Goal: Task Accomplishment & Management: Manage account settings

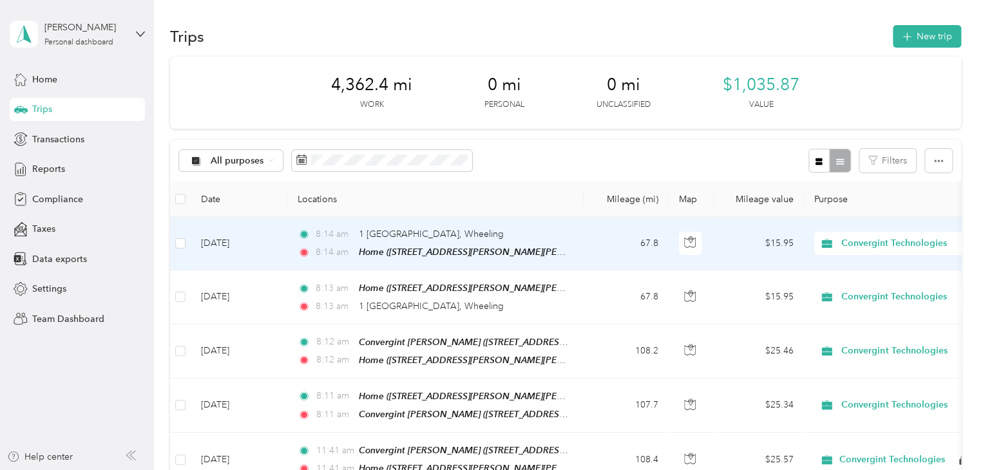
click at [219, 246] on td "[DATE]" at bounding box center [239, 243] width 97 height 53
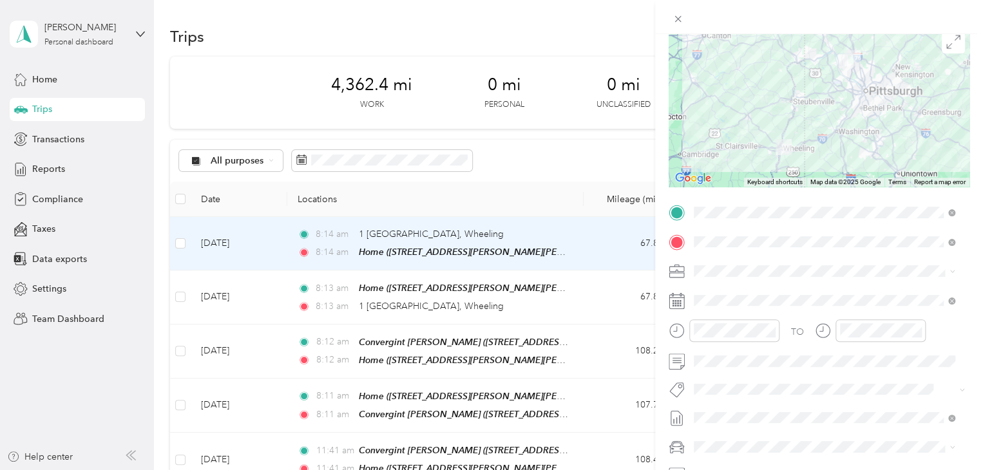
scroll to position [107, 0]
click at [722, 305] on span at bounding box center [829, 299] width 280 height 21
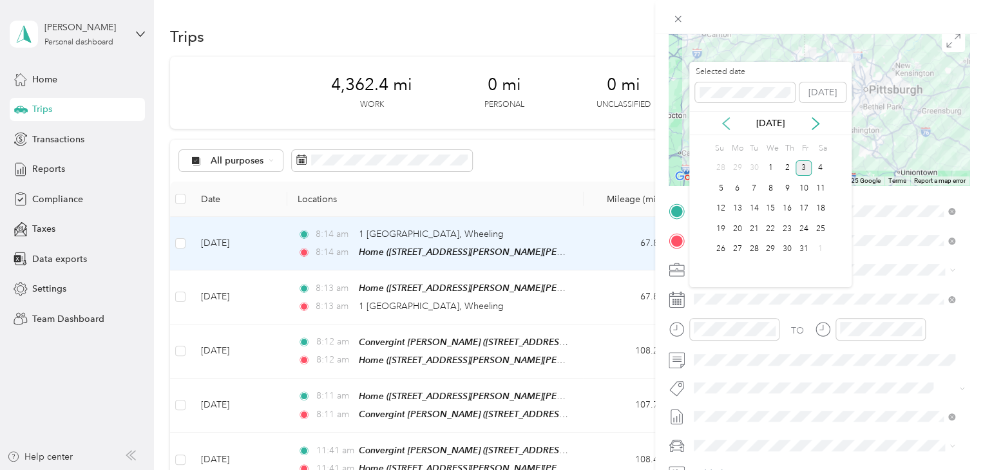
click at [729, 122] on icon at bounding box center [726, 123] width 13 height 13
click at [772, 182] on div "10" at bounding box center [770, 188] width 17 height 16
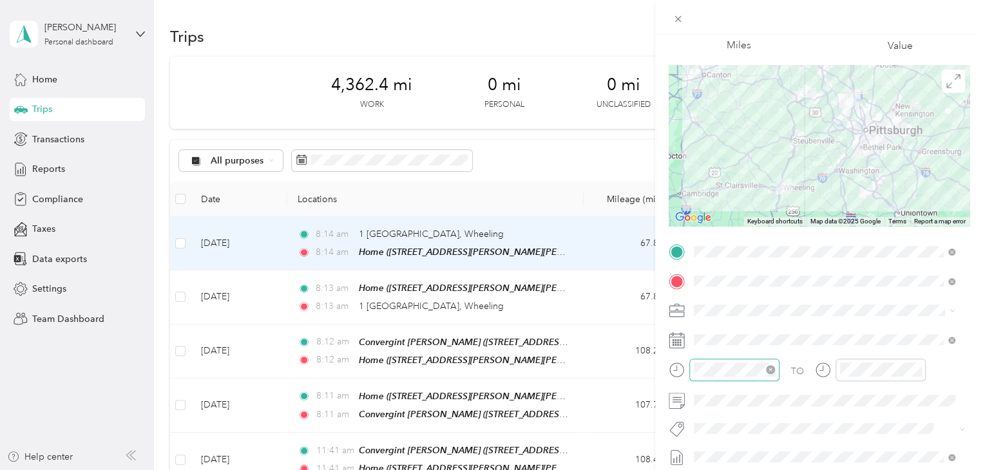
scroll to position [66, 0]
click at [602, 161] on div "Trip details Save This trip cannot be edited because it is either under review,…" at bounding box center [491, 235] width 983 height 470
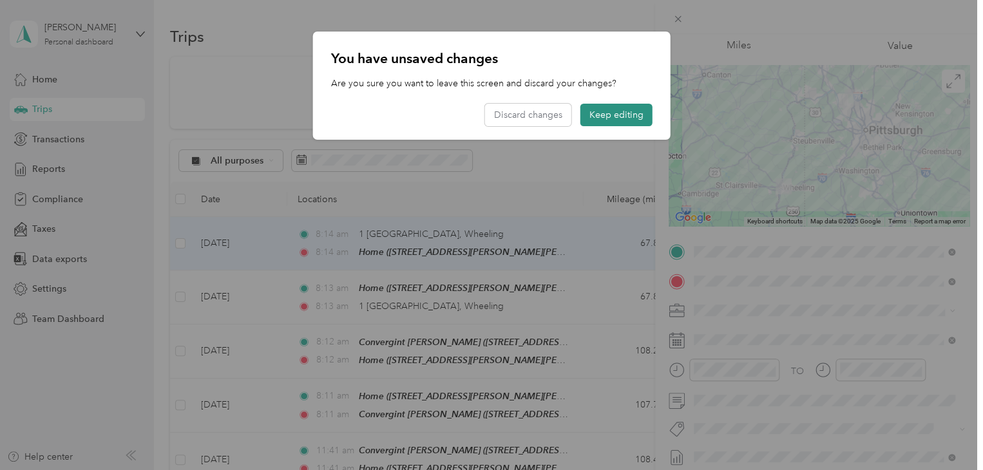
click at [632, 117] on button "Keep editing" at bounding box center [616, 115] width 72 height 23
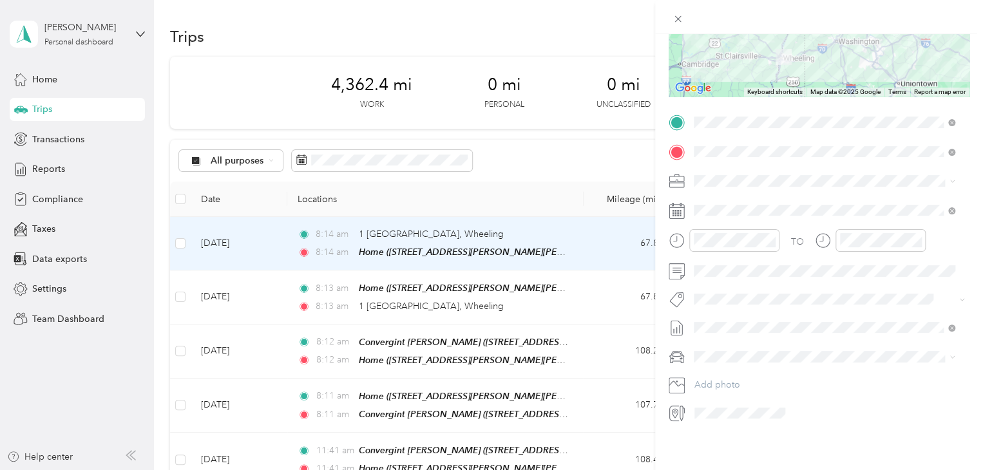
scroll to position [0, 0]
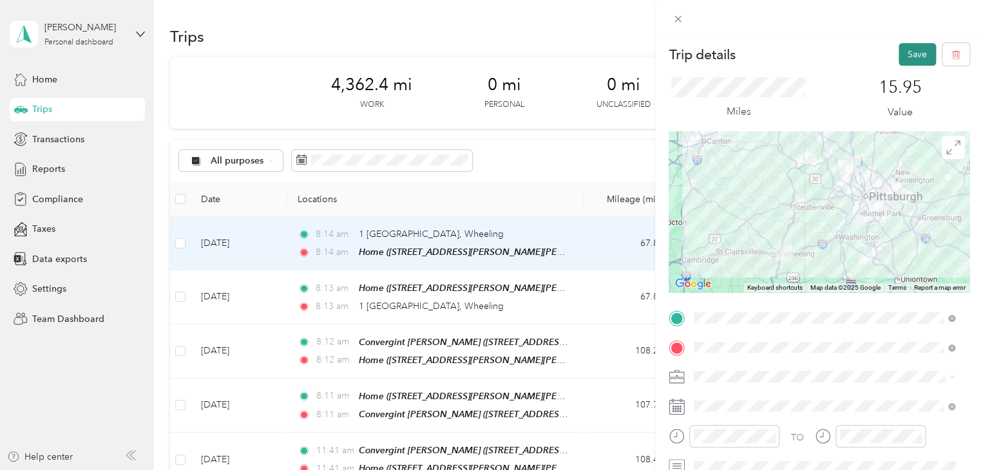
click at [917, 45] on button "Save" at bounding box center [917, 54] width 37 height 23
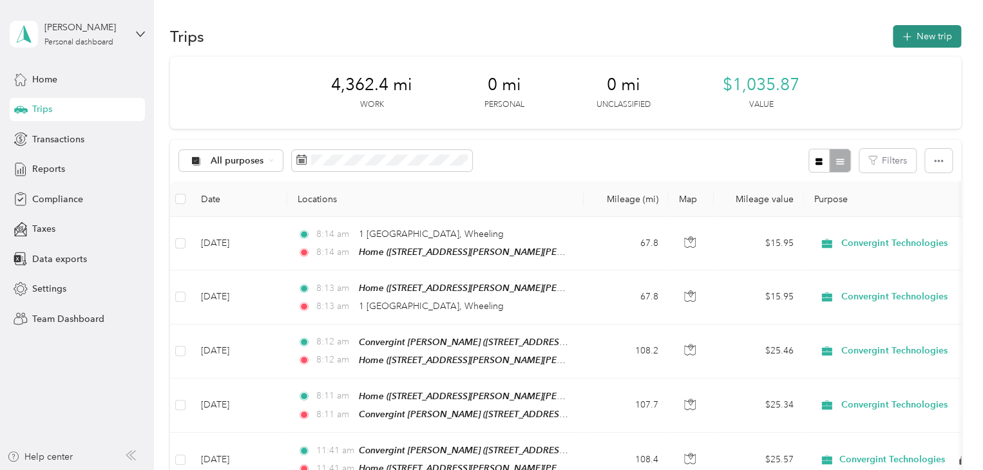
click at [923, 43] on button "New trip" at bounding box center [927, 36] width 68 height 23
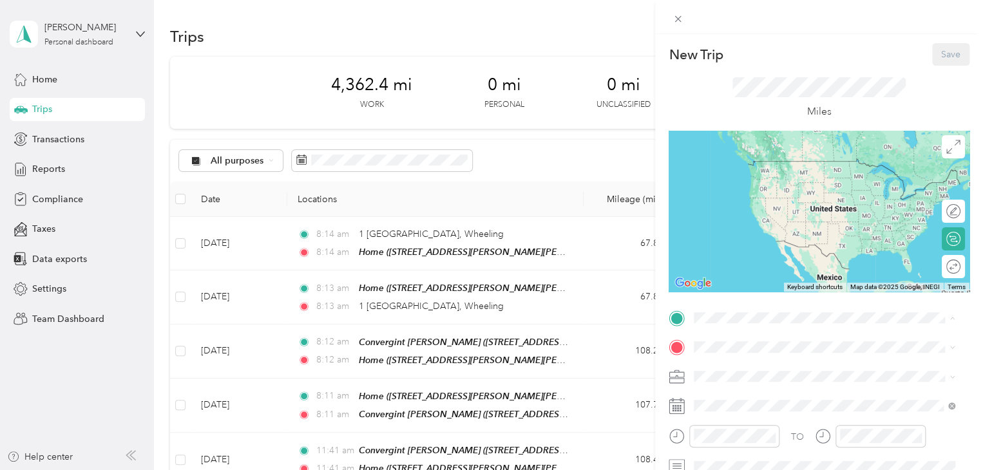
click at [783, 186] on span "[STREET_ADDRESS][PERSON_NAME]" at bounding box center [794, 180] width 153 height 11
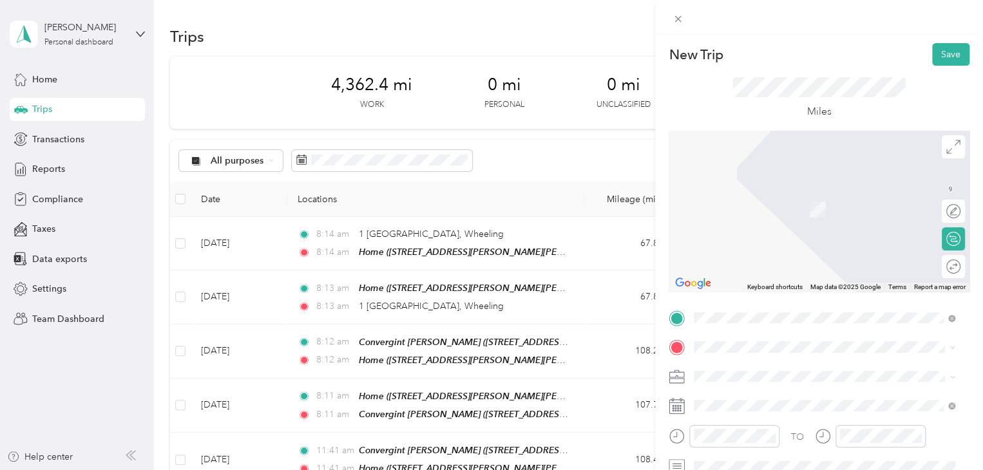
click at [707, 359] on div "TO Add photo" at bounding box center [819, 463] width 301 height 311
click at [765, 242] on strong "Convergint [PERSON_NAME]" at bounding box center [781, 236] width 126 height 12
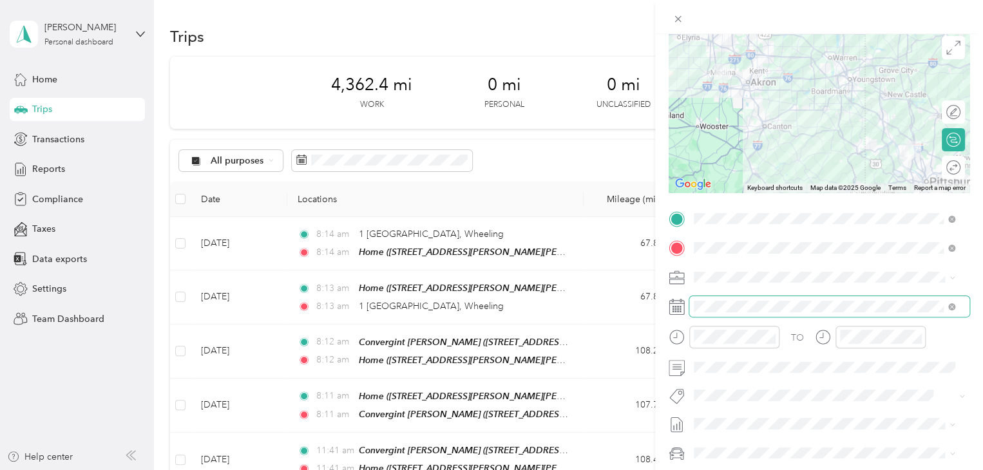
scroll to position [103, 0]
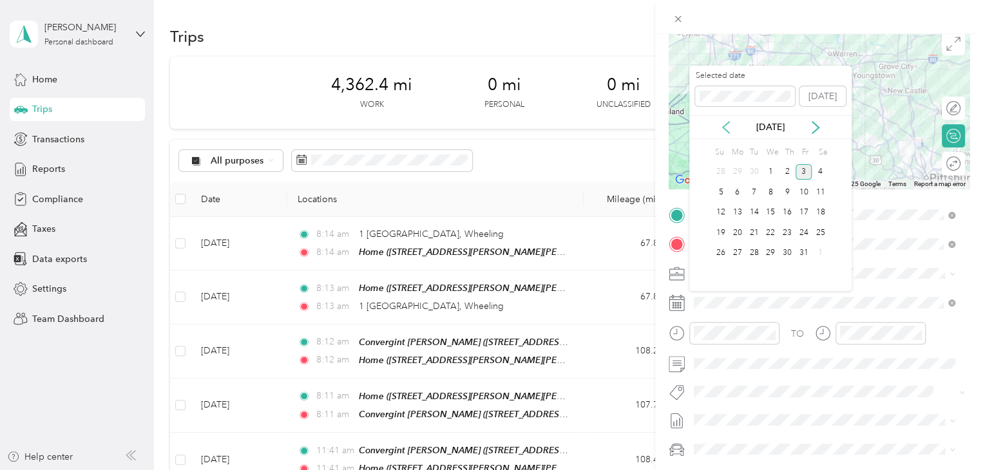
click at [728, 125] on icon at bounding box center [726, 127] width 13 height 13
click at [784, 194] on div "11" at bounding box center [787, 192] width 17 height 16
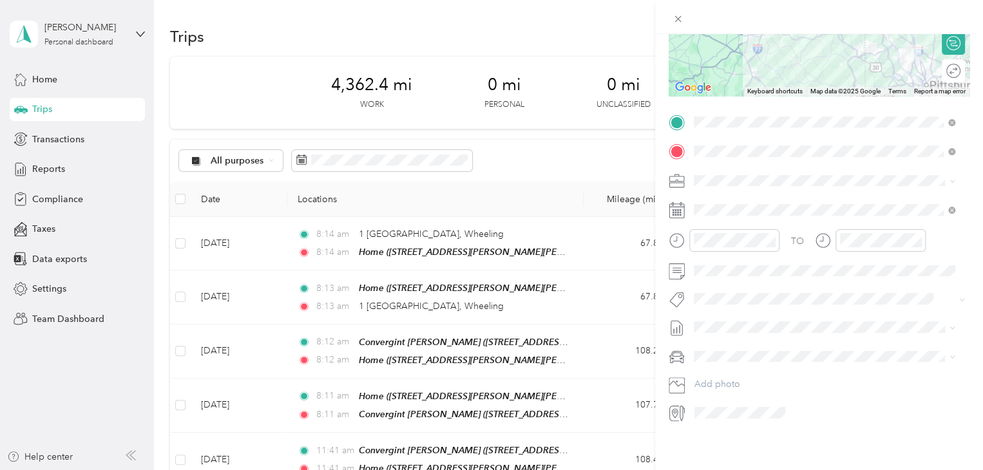
scroll to position [0, 0]
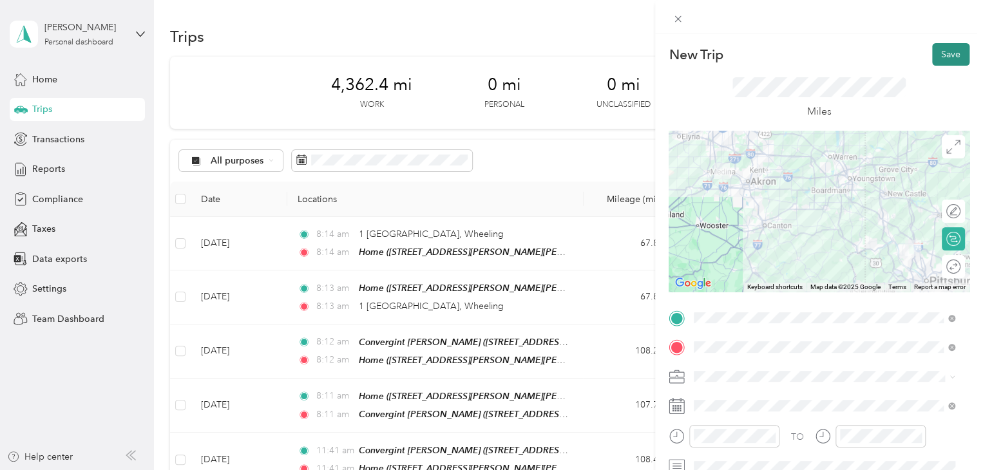
click at [939, 48] on button "Save" at bounding box center [950, 54] width 37 height 23
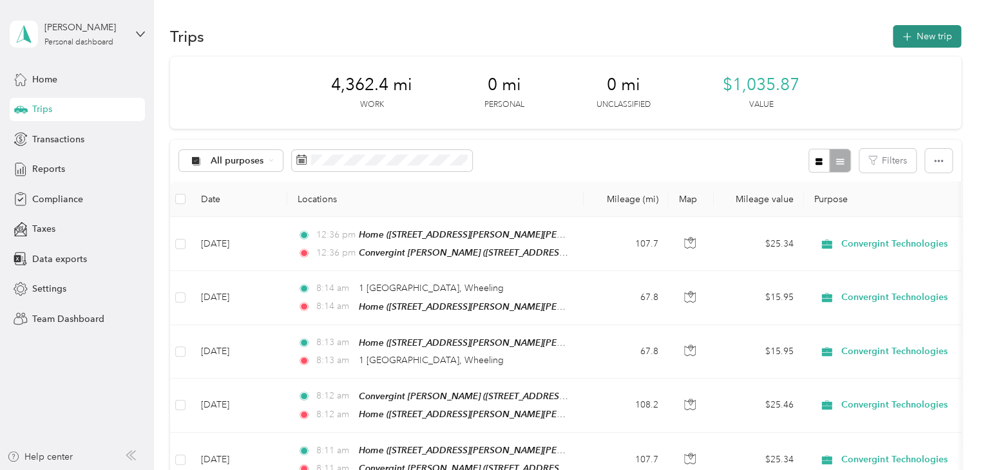
click at [926, 35] on button "New trip" at bounding box center [927, 36] width 68 height 23
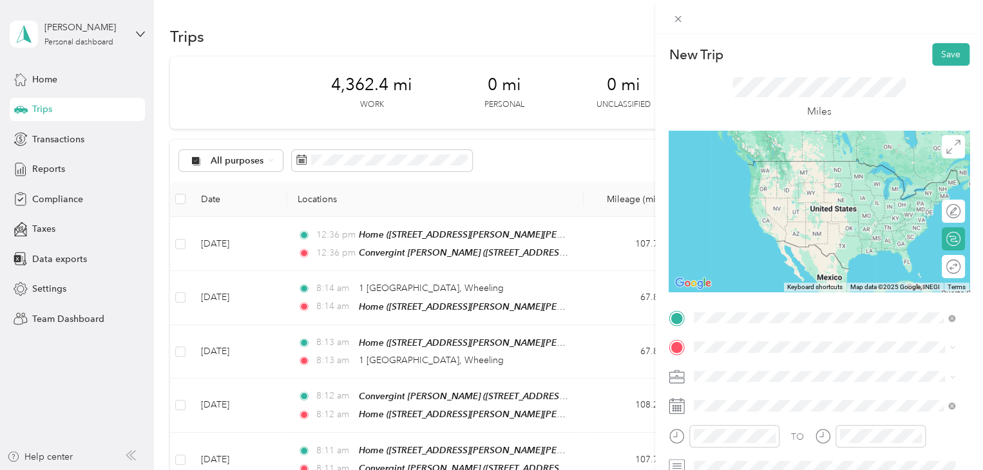
click at [767, 179] on span "[STREET_ADDRESS][PERSON_NAME]" at bounding box center [794, 180] width 153 height 11
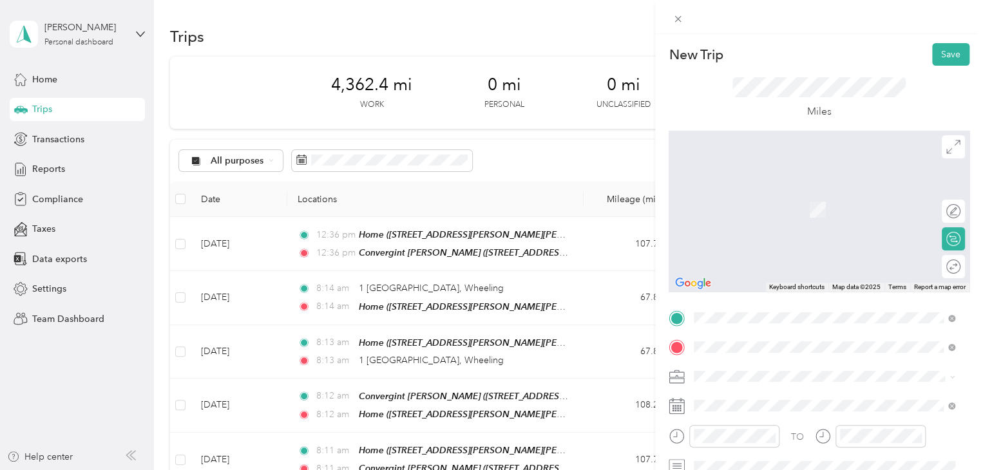
click at [757, 204] on span "[STREET_ADDRESS][PERSON_NAME]" at bounding box center [794, 209] width 153 height 11
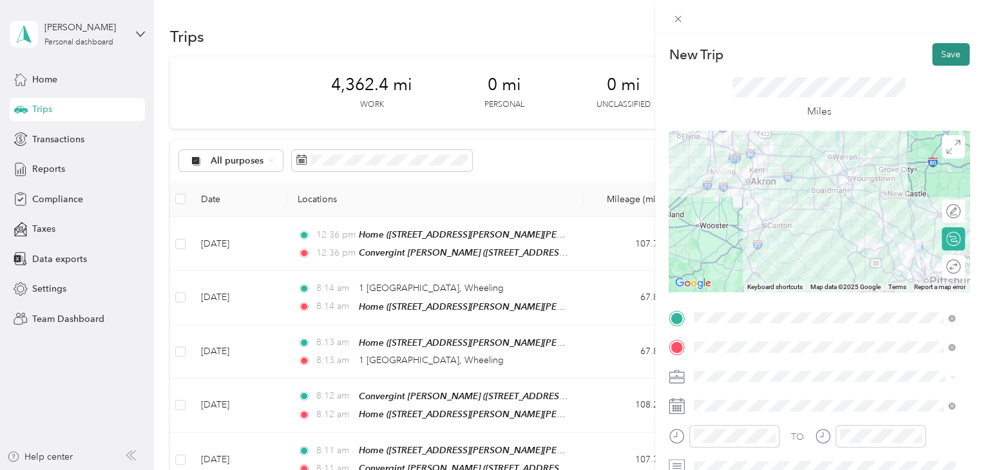
click at [936, 59] on button "Save" at bounding box center [950, 54] width 37 height 23
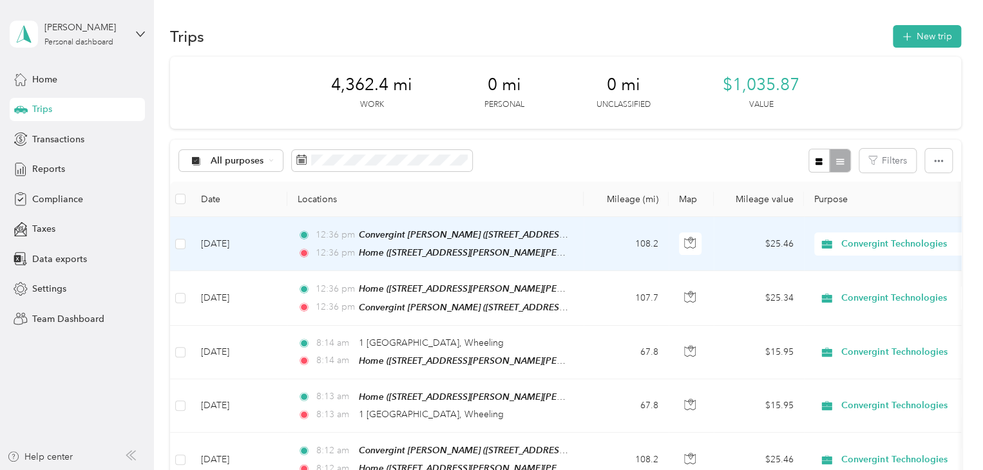
click at [226, 242] on td "[DATE]" at bounding box center [239, 244] width 97 height 54
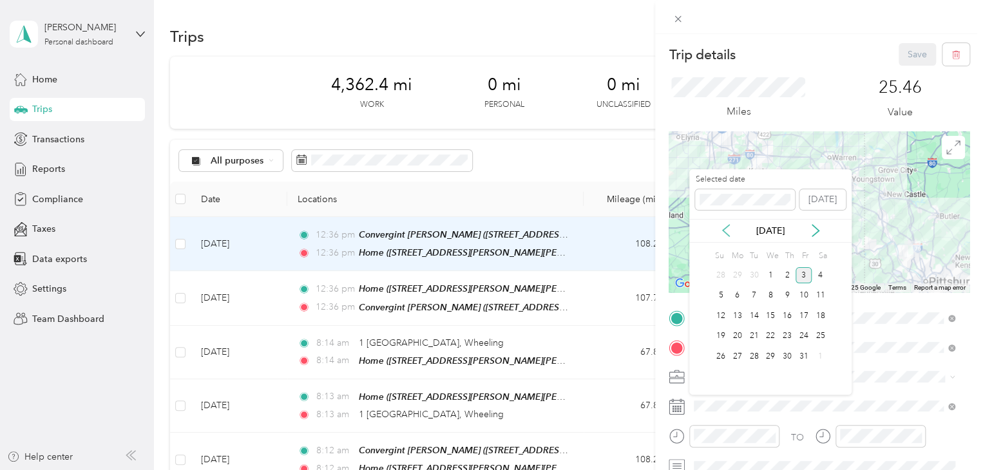
click at [725, 234] on icon at bounding box center [726, 230] width 13 height 13
click at [785, 296] on div "11" at bounding box center [787, 296] width 17 height 16
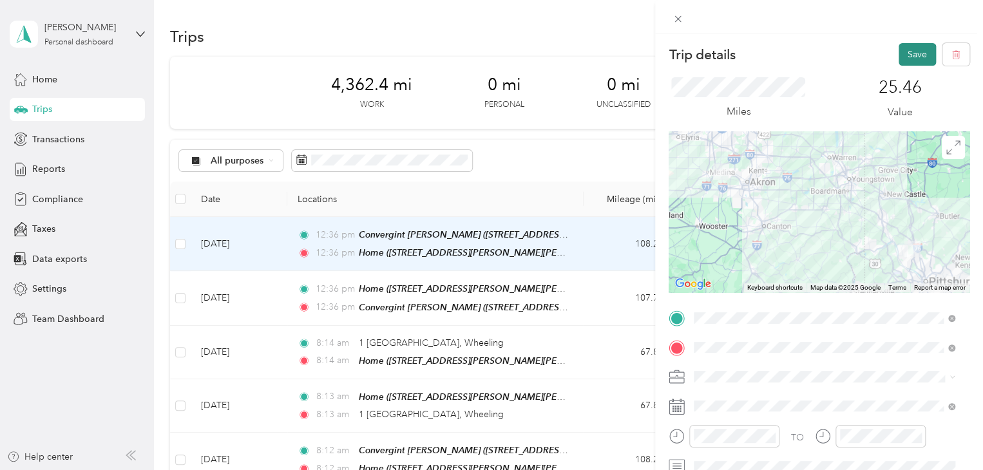
click at [911, 59] on button "Save" at bounding box center [917, 54] width 37 height 23
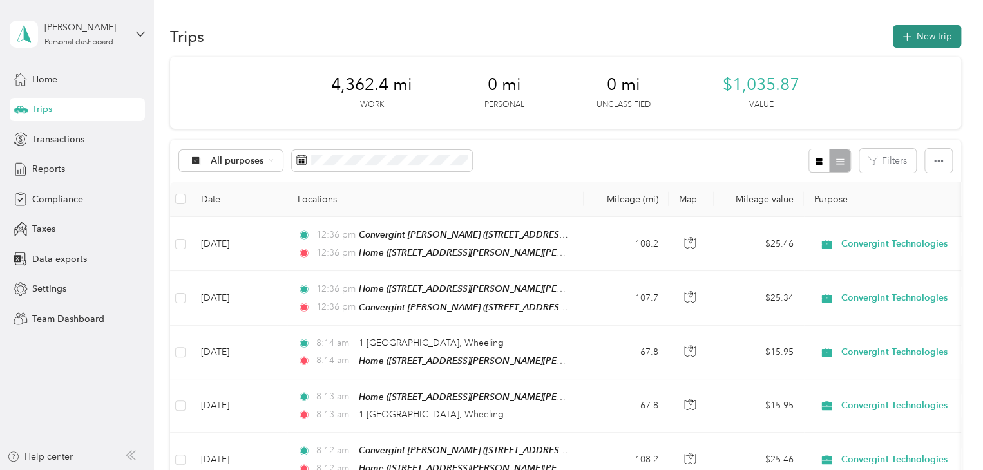
click at [897, 32] on button "New trip" at bounding box center [927, 36] width 68 height 23
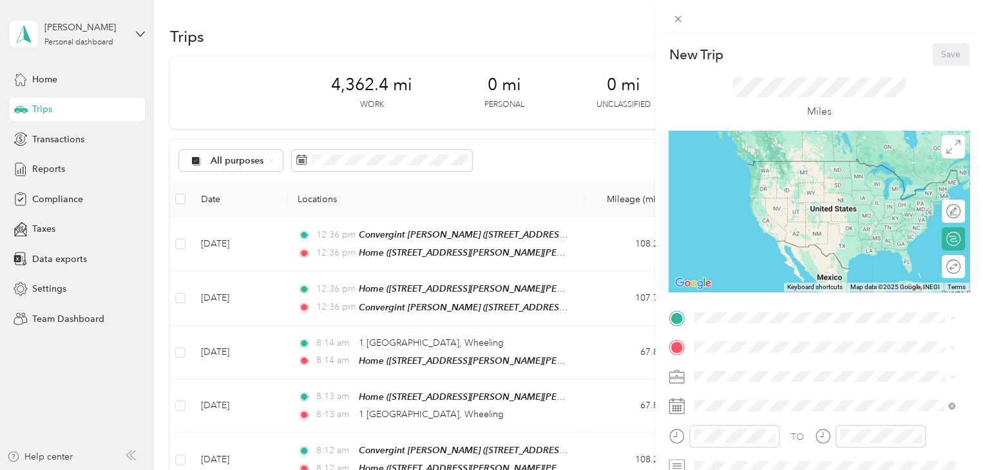
click at [767, 186] on span "[STREET_ADDRESS][PERSON_NAME]" at bounding box center [794, 180] width 153 height 11
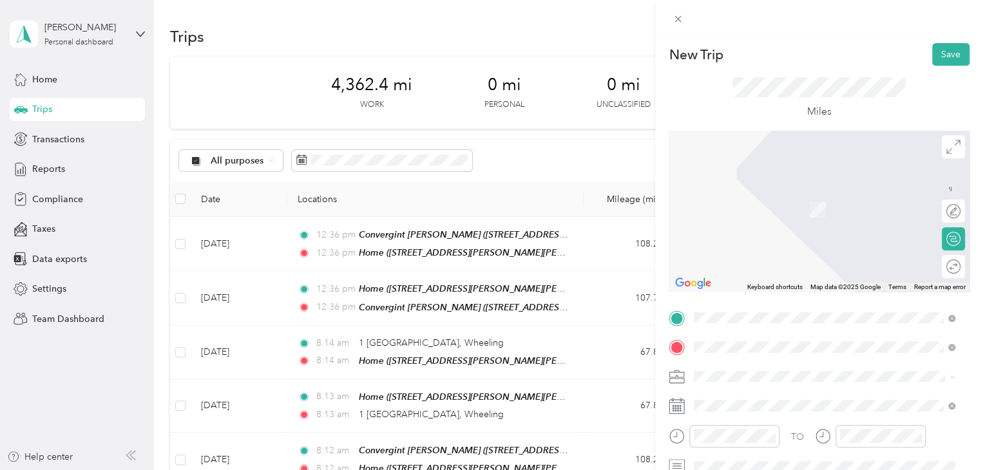
click at [776, 211] on span "[STREET_ADDRESS][PERSON_NAME]" at bounding box center [794, 209] width 153 height 11
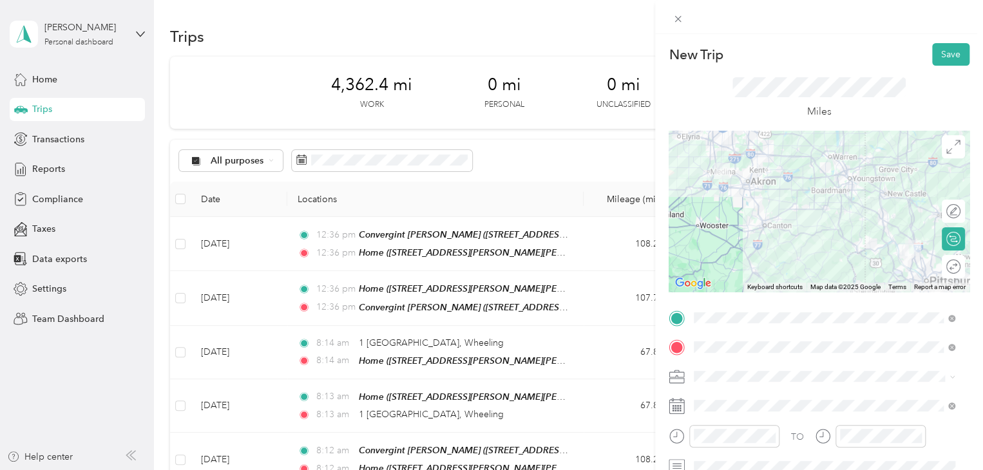
scroll to position [97, 0]
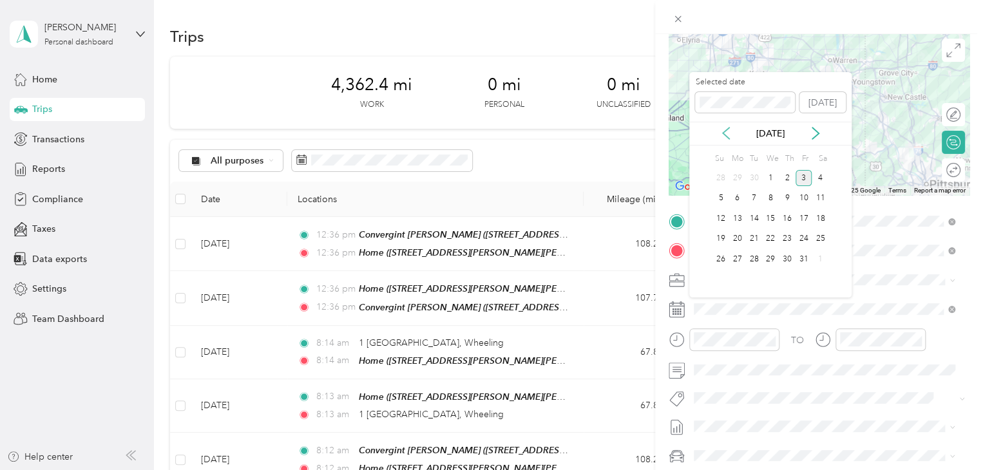
click at [725, 134] on icon at bounding box center [726, 133] width 13 height 13
click at [789, 220] on div "18" at bounding box center [787, 219] width 17 height 16
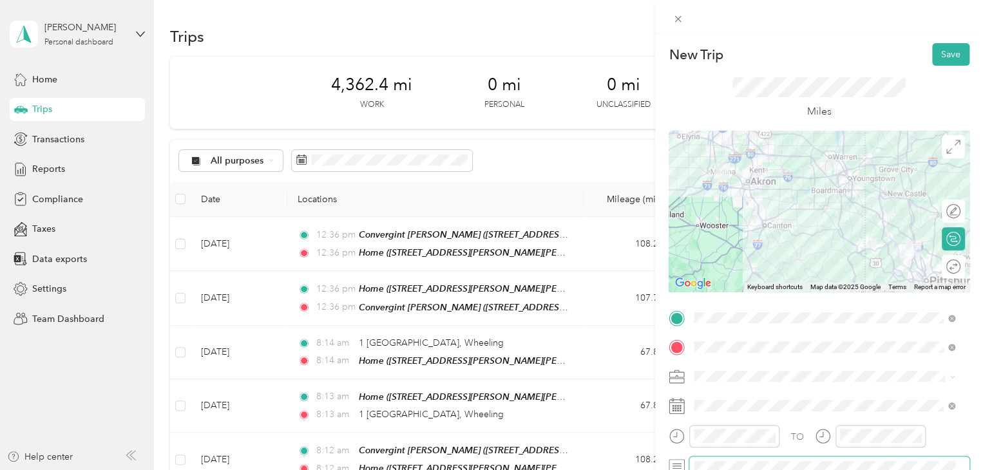
scroll to position [0, 0]
click at [943, 61] on button "Save" at bounding box center [950, 54] width 37 height 23
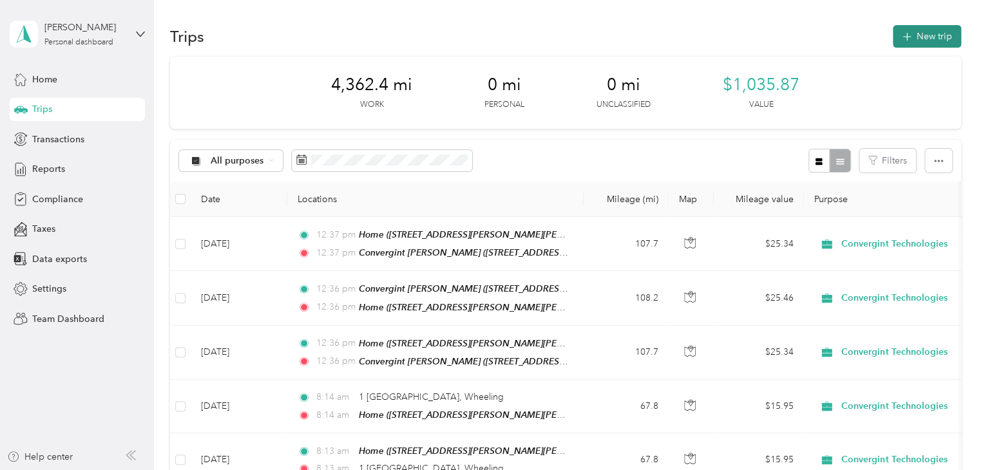
click at [906, 42] on button "New trip" at bounding box center [927, 36] width 68 height 23
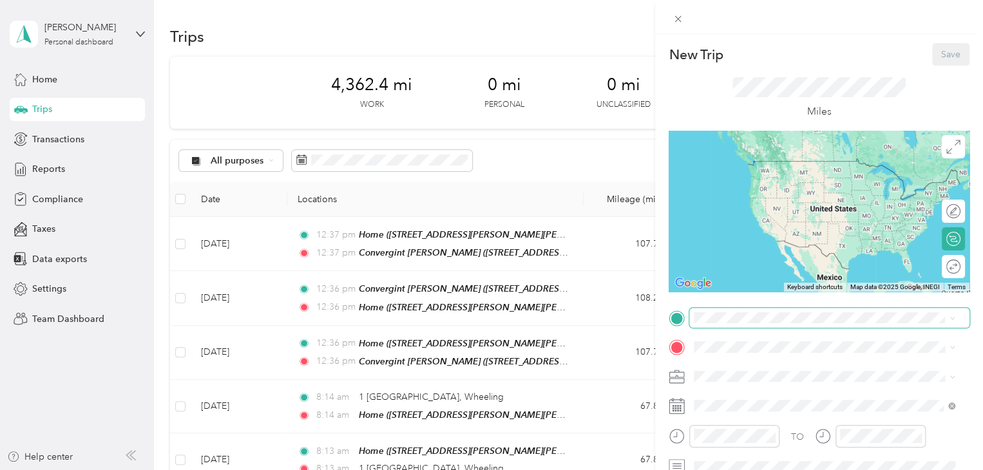
click at [731, 324] on span at bounding box center [829, 318] width 280 height 21
click at [769, 176] on span "[STREET_ADDRESS][PERSON_NAME]" at bounding box center [794, 180] width 153 height 11
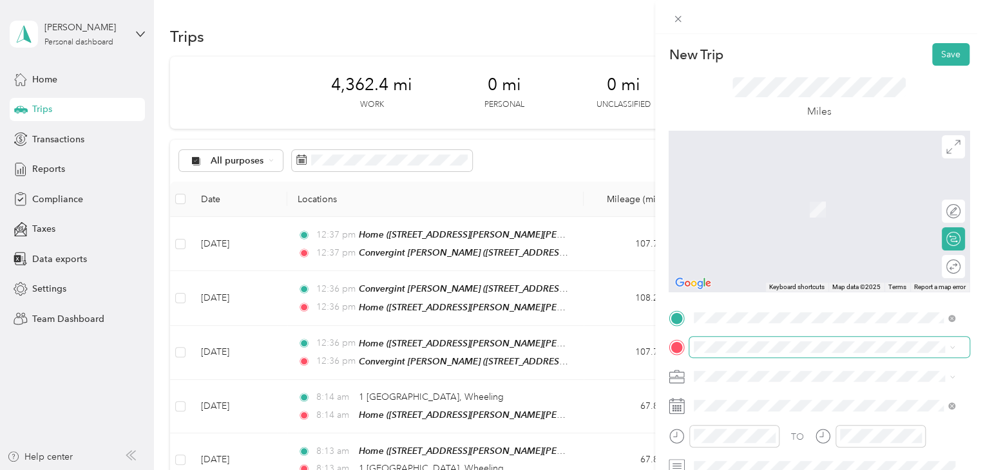
click at [733, 354] on span at bounding box center [829, 347] width 280 height 21
click at [772, 246] on span "[STREET_ADDRESS][US_STATE]" at bounding box center [782, 241] width 129 height 12
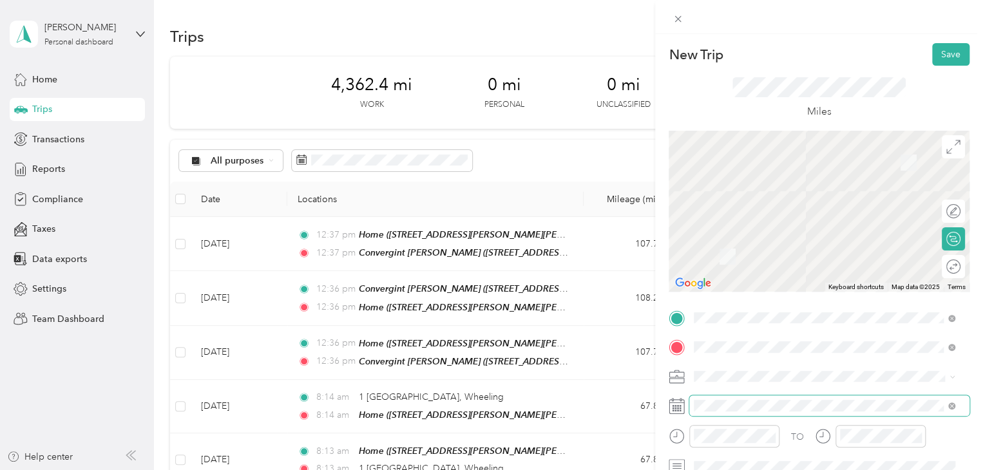
scroll to position [26, 0]
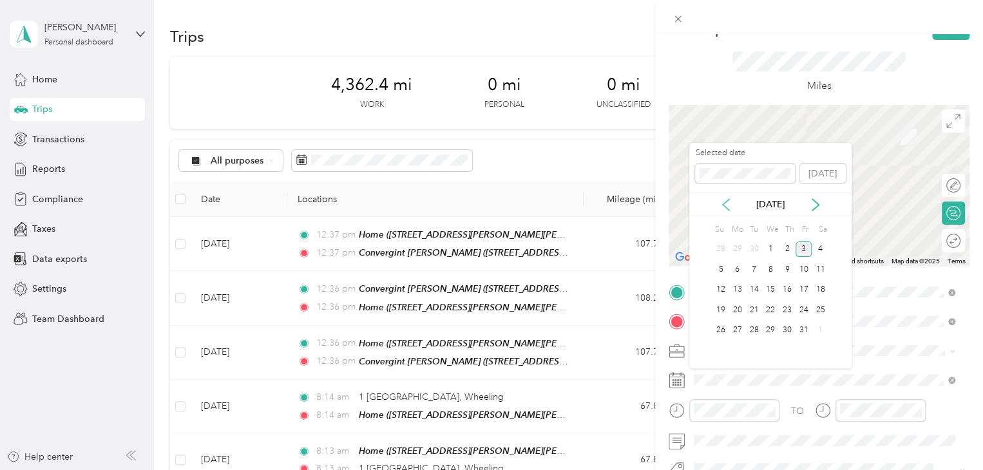
click at [723, 205] on icon at bounding box center [726, 205] width 6 height 12
click at [794, 289] on div "18" at bounding box center [787, 290] width 17 height 16
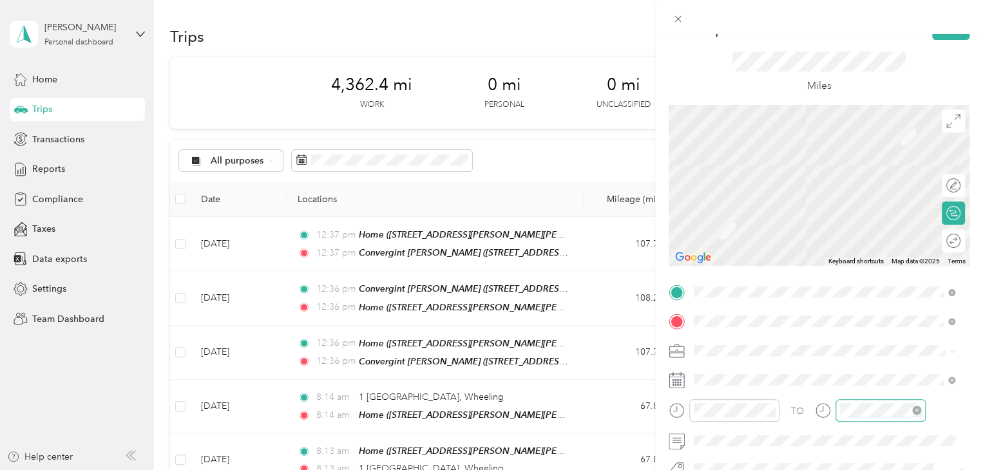
scroll to position [0, 0]
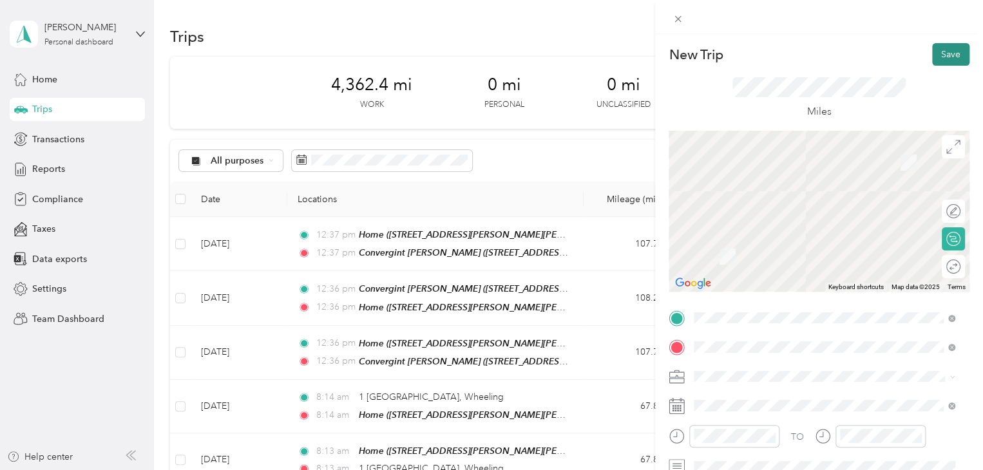
click at [937, 55] on button "Save" at bounding box center [950, 54] width 37 height 23
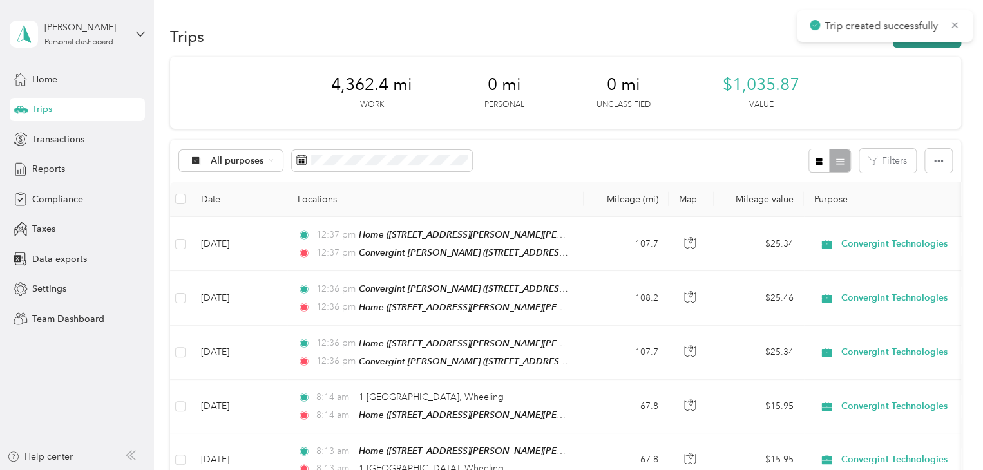
click at [912, 44] on button "New trip" at bounding box center [927, 36] width 68 height 23
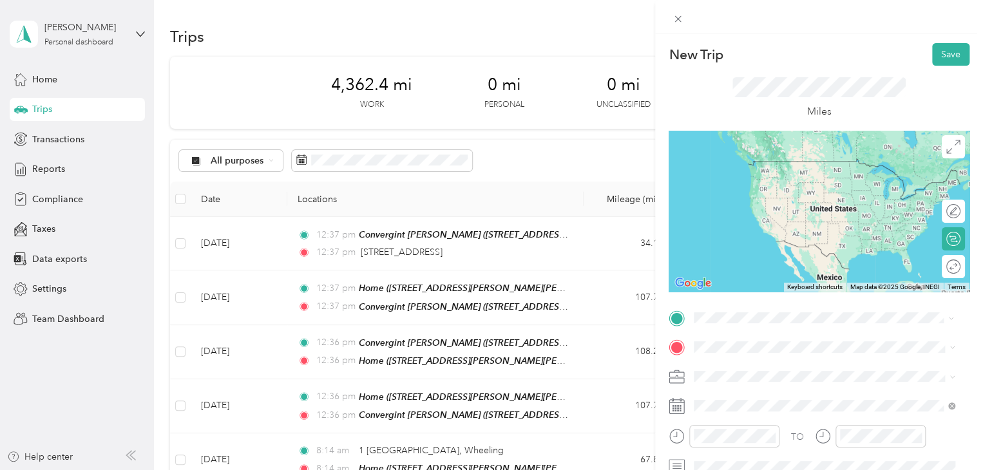
click at [807, 359] on span "[STREET_ADDRESS][US_STATE]" at bounding box center [782, 365] width 129 height 12
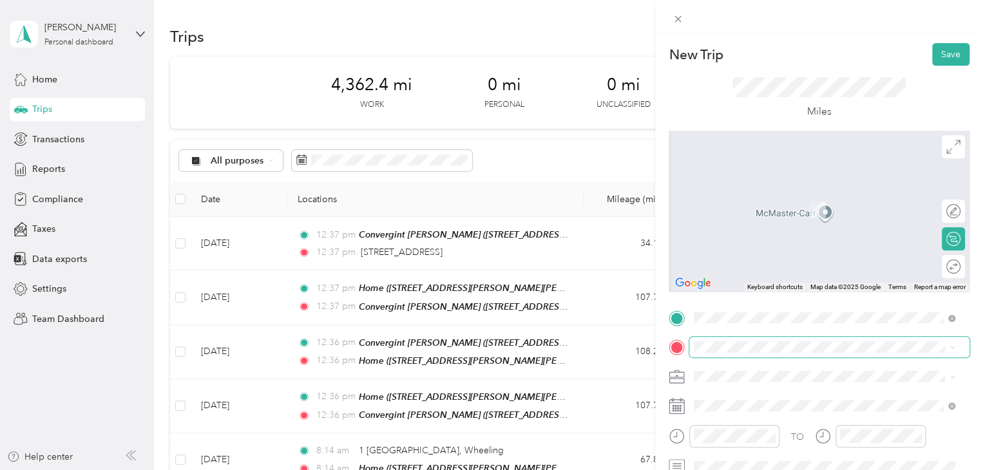
click at [734, 341] on span at bounding box center [829, 347] width 280 height 21
click at [760, 207] on span "[STREET_ADDRESS][PERSON_NAME]" at bounding box center [794, 209] width 153 height 11
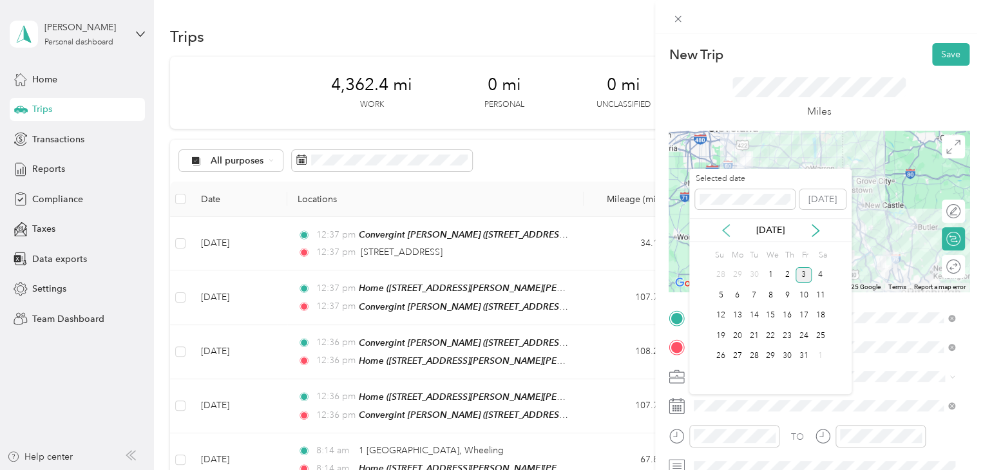
click at [724, 227] on icon at bounding box center [726, 230] width 13 height 13
click at [784, 316] on div "18" at bounding box center [787, 316] width 17 height 16
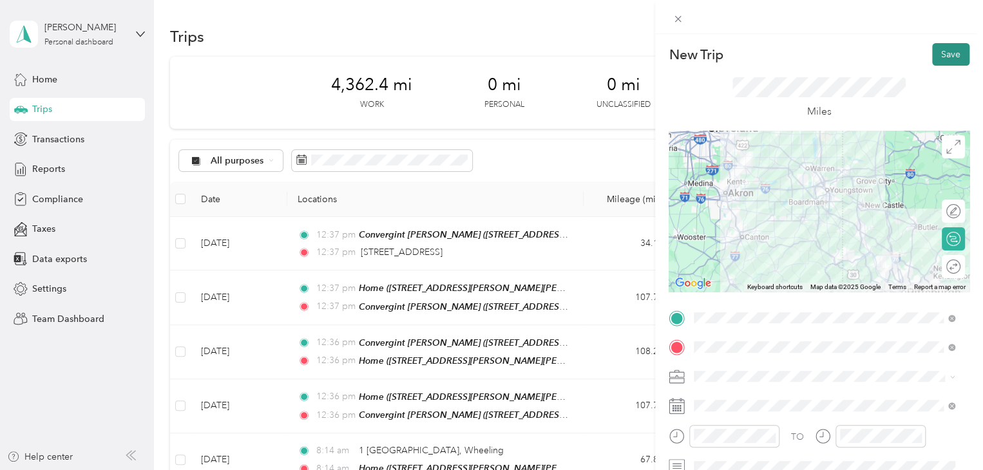
click at [938, 61] on button "Save" at bounding box center [950, 54] width 37 height 23
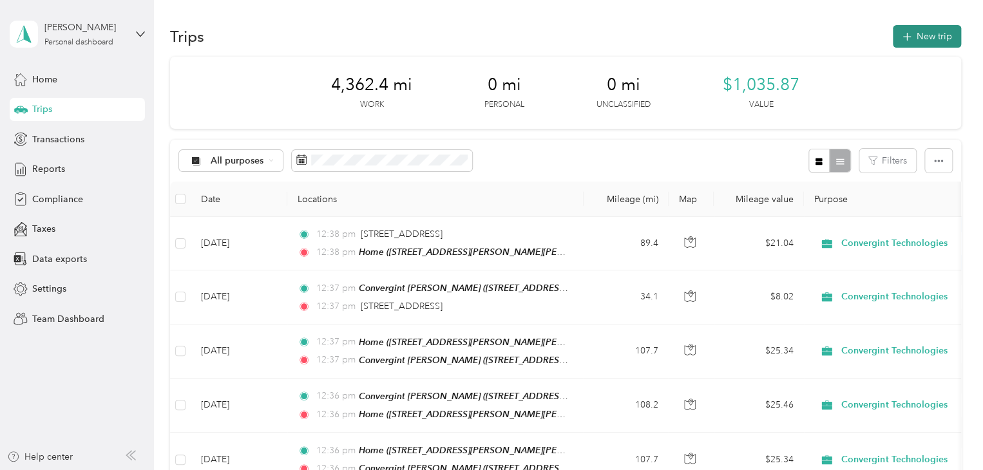
click at [935, 39] on button "New trip" at bounding box center [927, 36] width 68 height 23
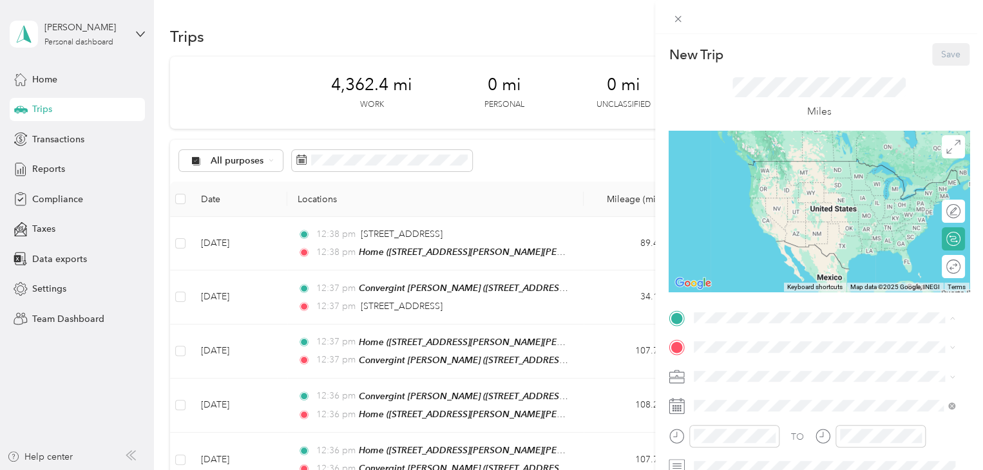
click at [762, 186] on span "[STREET_ADDRESS][PERSON_NAME]" at bounding box center [794, 180] width 153 height 11
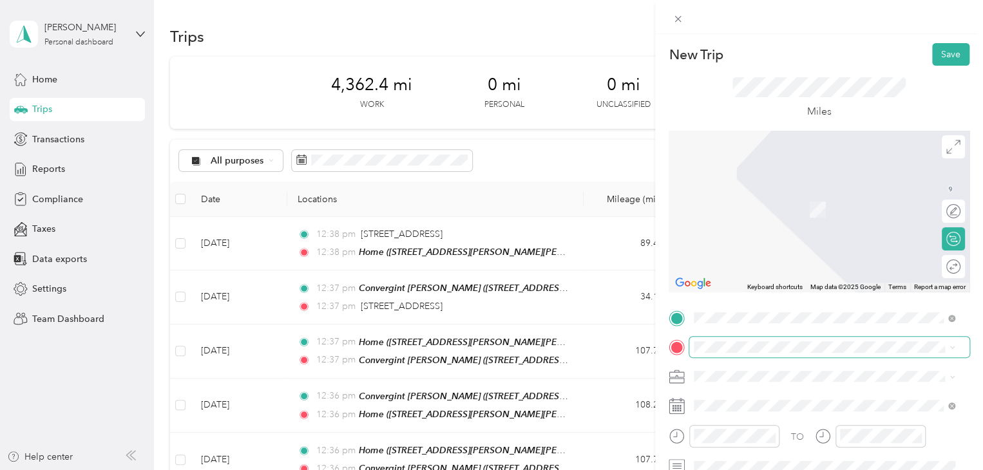
click at [733, 353] on span at bounding box center [829, 347] width 280 height 21
click at [737, 211] on span "[STREET_ADDRESS][PERSON_NAME]" at bounding box center [794, 209] width 153 height 11
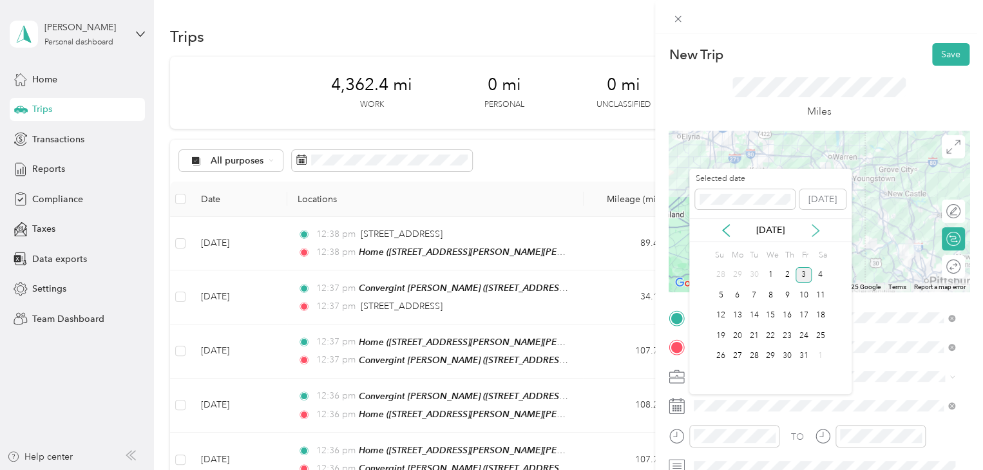
click at [809, 230] on icon at bounding box center [815, 230] width 13 height 13
click at [720, 230] on icon at bounding box center [726, 230] width 13 height 13
click at [771, 341] on div "24" at bounding box center [770, 336] width 17 height 16
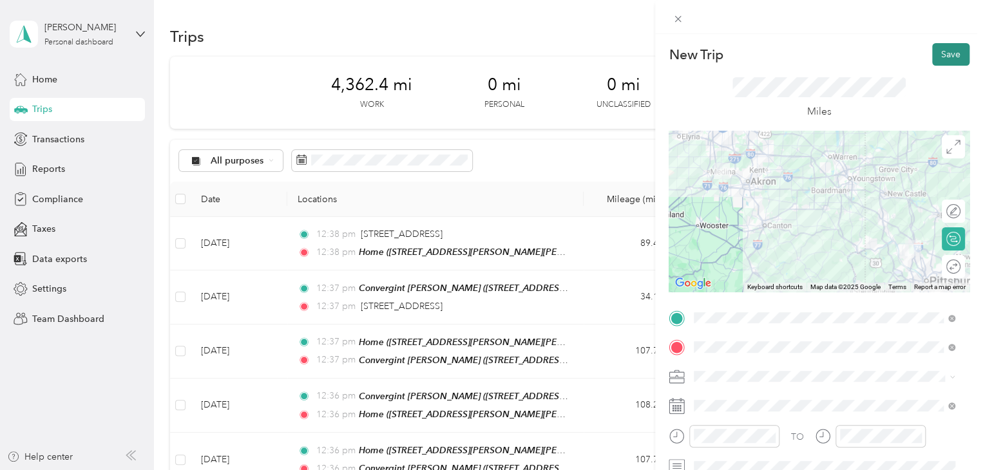
click at [938, 55] on button "Save" at bounding box center [950, 54] width 37 height 23
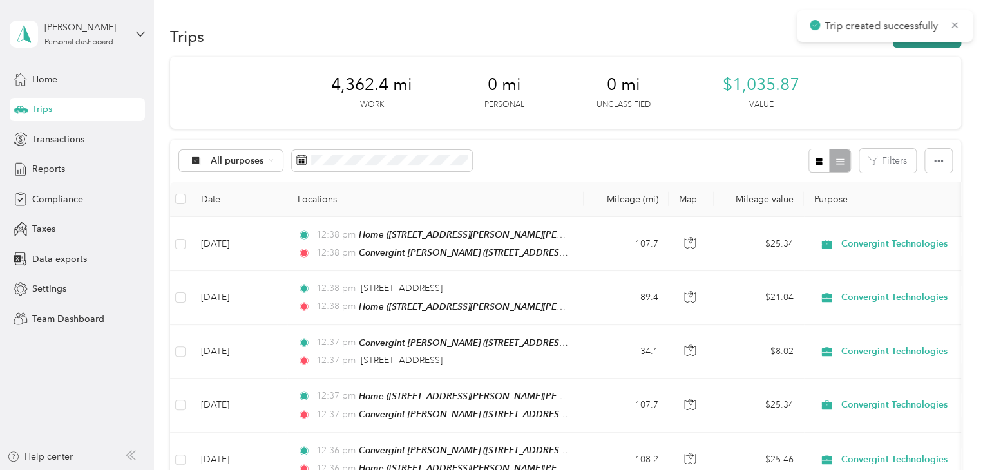
click at [905, 46] on button "New trip" at bounding box center [927, 36] width 68 height 23
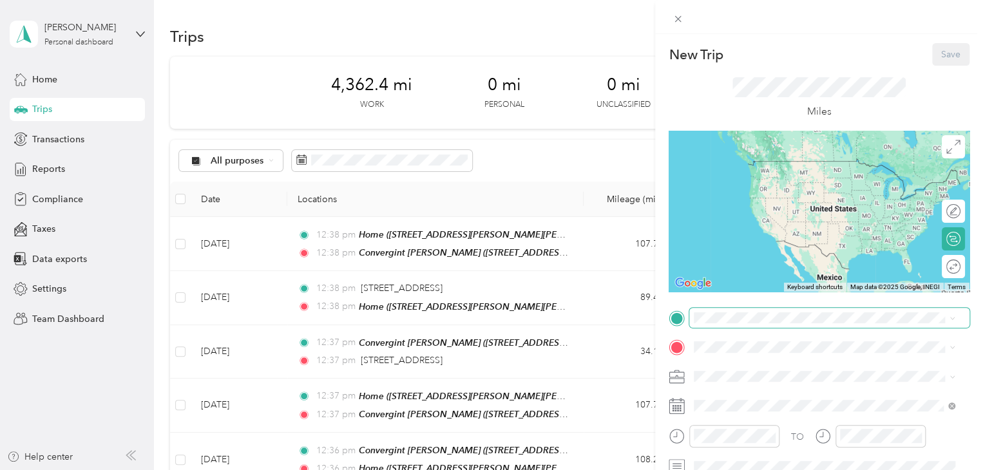
click at [742, 326] on span at bounding box center [829, 318] width 280 height 21
click at [772, 225] on div "Convergint [PERSON_NAME] [STREET_ADDRESS][PERSON_NAME]" at bounding box center [794, 213] width 153 height 27
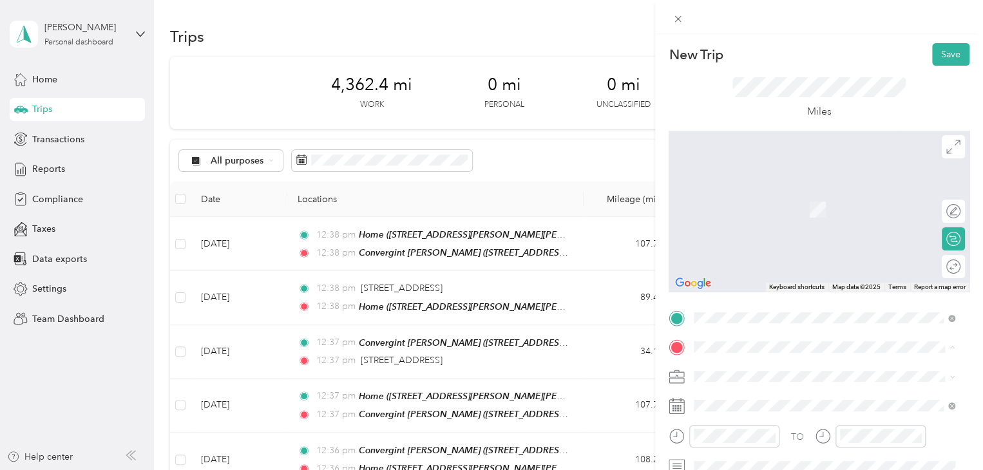
click at [763, 205] on span "[STREET_ADDRESS][PERSON_NAME]" at bounding box center [794, 209] width 153 height 11
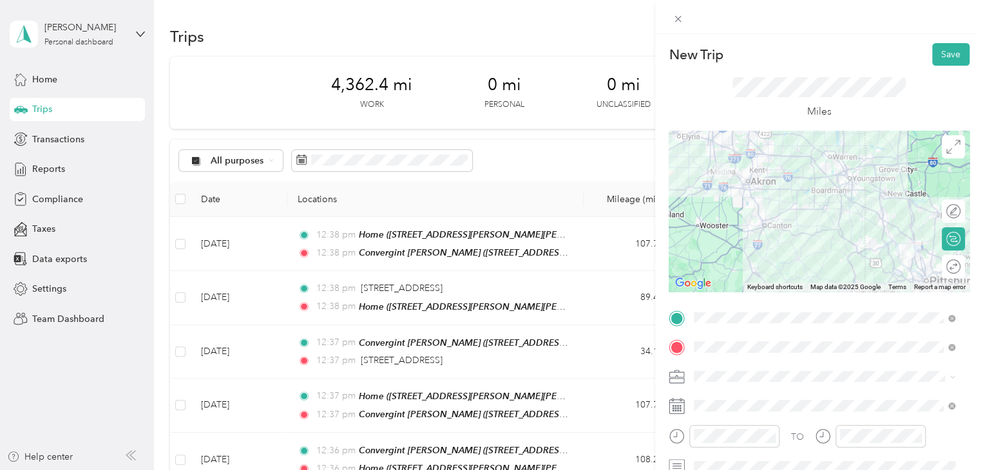
scroll to position [46, 0]
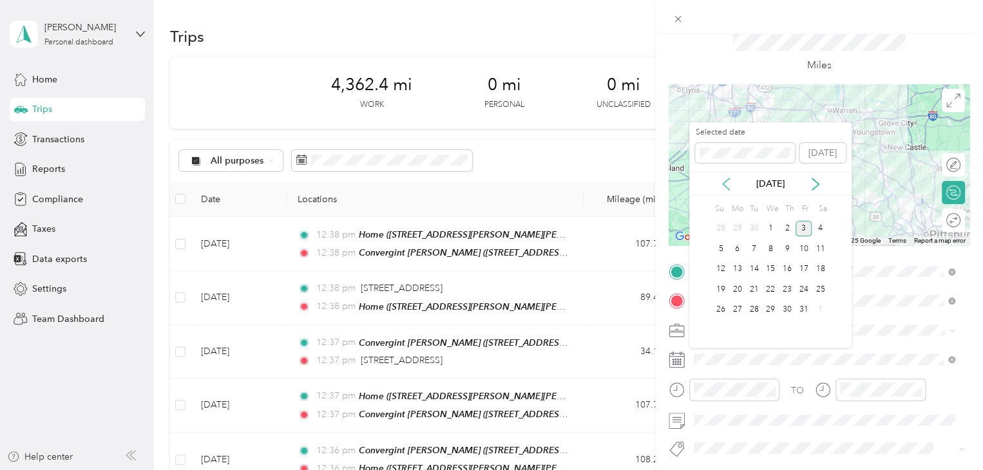
click at [721, 181] on icon at bounding box center [726, 184] width 13 height 13
click at [768, 287] on div "24" at bounding box center [770, 290] width 17 height 16
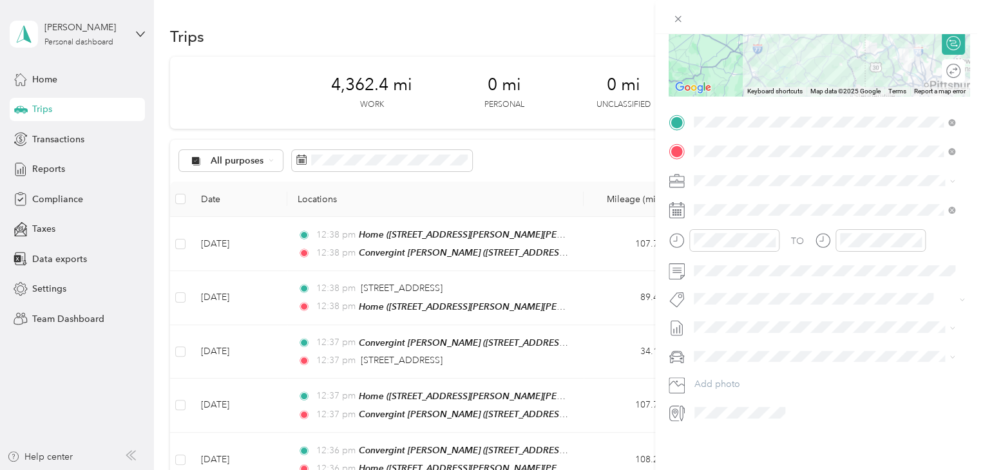
scroll to position [0, 0]
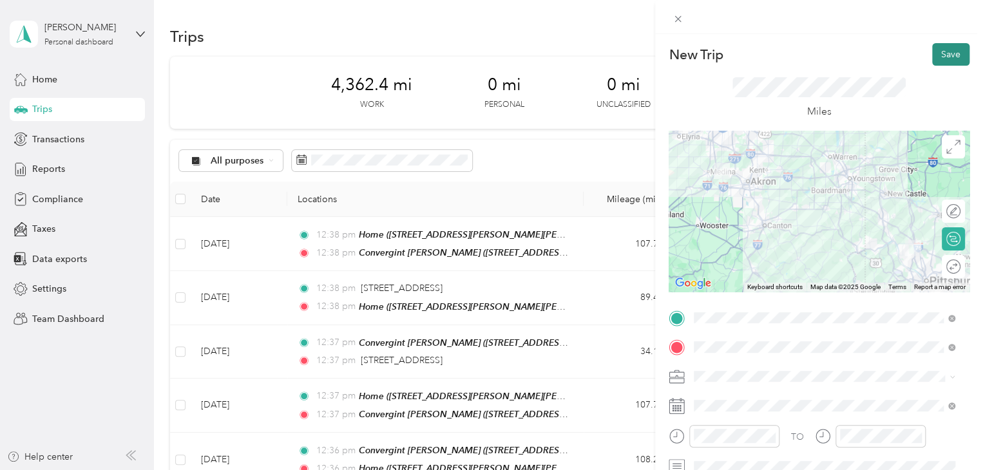
click at [943, 57] on button "Save" at bounding box center [950, 54] width 37 height 23
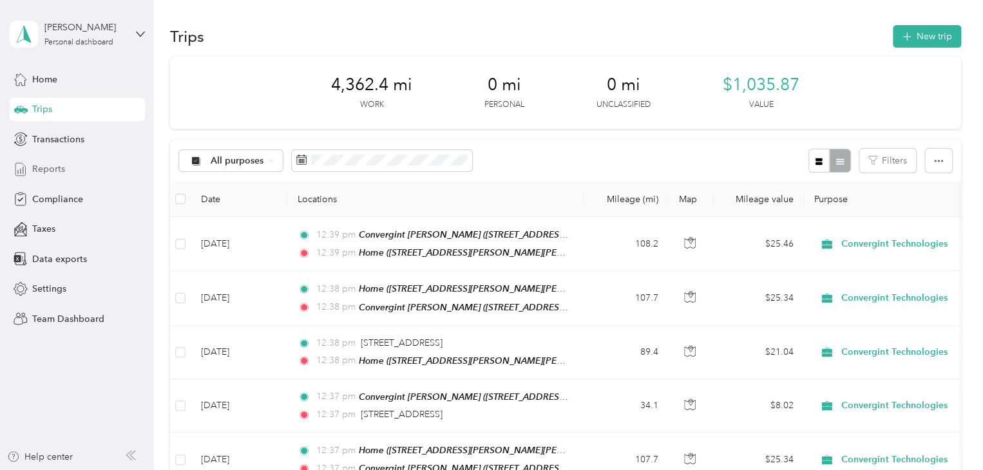
click at [45, 172] on span "Reports" at bounding box center [48, 169] width 33 height 14
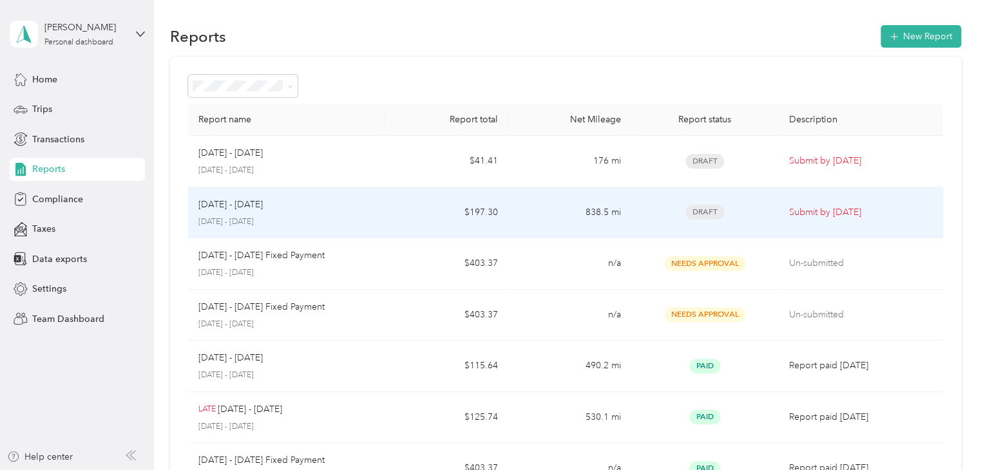
click at [390, 215] on td "$197.30" at bounding box center [446, 213] width 123 height 52
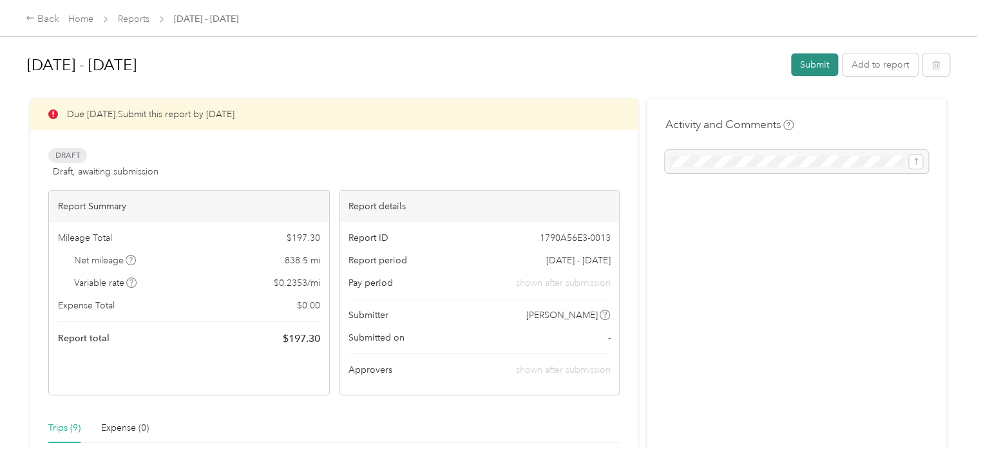
click at [819, 63] on button "Submit" at bounding box center [814, 64] width 47 height 23
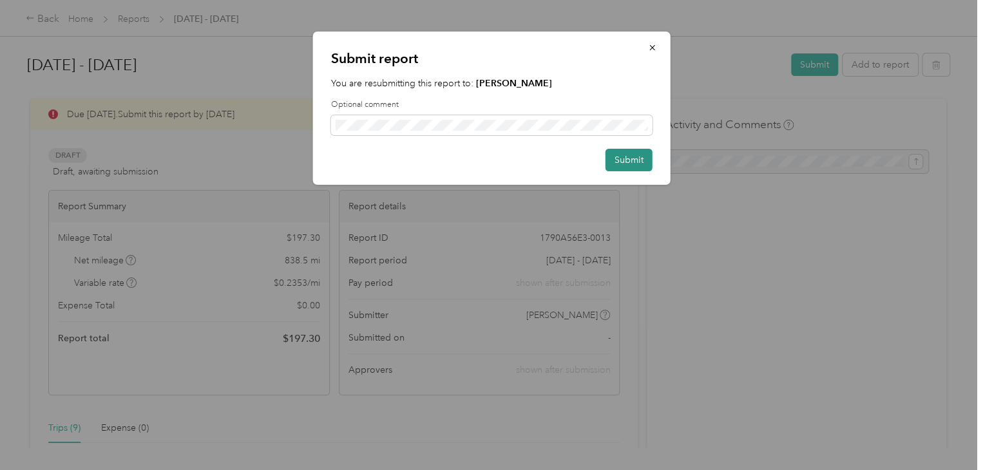
click at [621, 160] on button "Submit" at bounding box center [629, 160] width 47 height 23
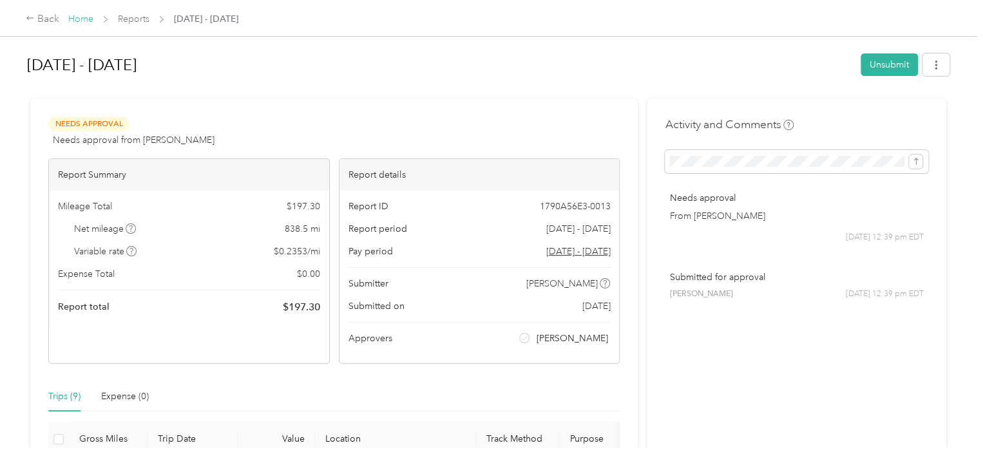
click at [70, 14] on link "Home" at bounding box center [80, 19] width 25 height 11
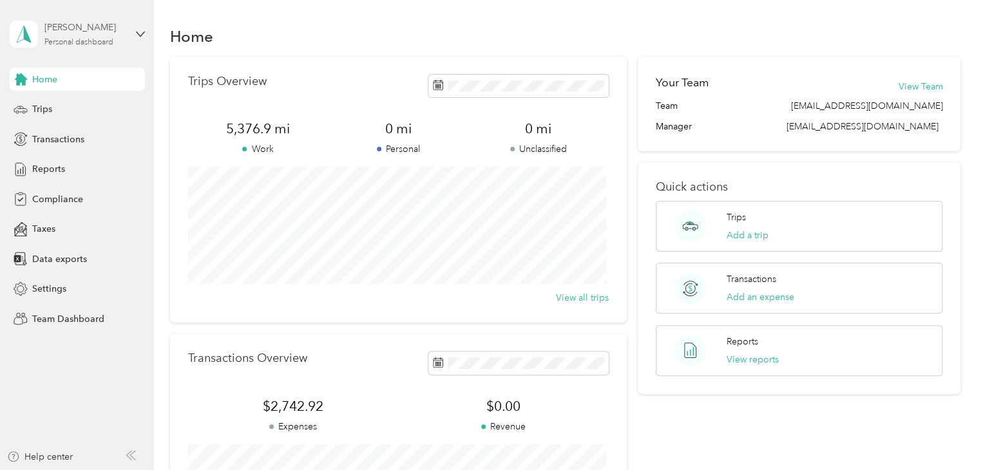
click at [97, 34] on div "[PERSON_NAME] Personal dashboard" at bounding box center [84, 34] width 81 height 26
click at [82, 113] on div "Team dashboard" at bounding box center [145, 104] width 253 height 23
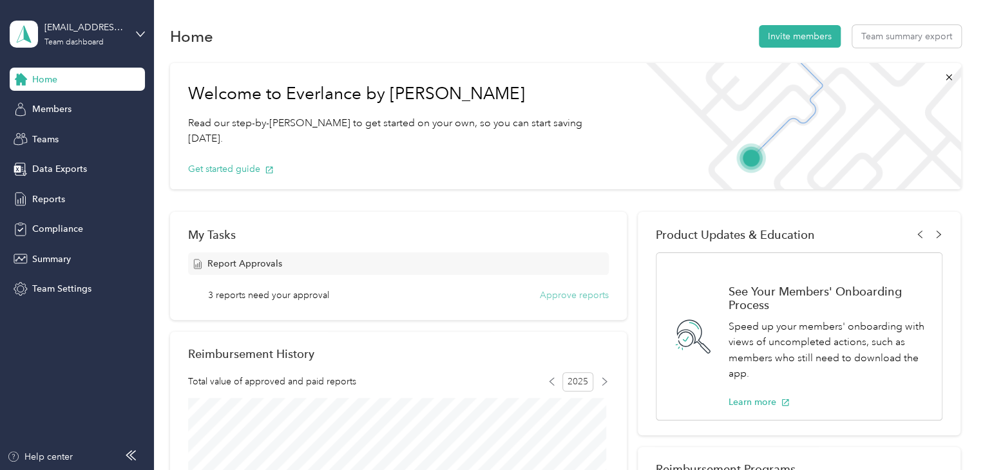
click at [558, 294] on button "Approve reports" at bounding box center [574, 296] width 69 height 14
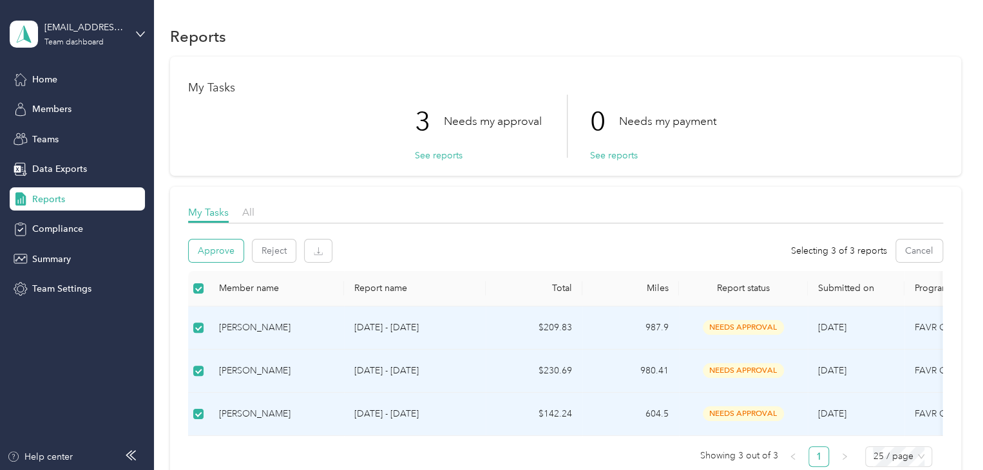
click at [218, 246] on button "Approve" at bounding box center [216, 251] width 55 height 23
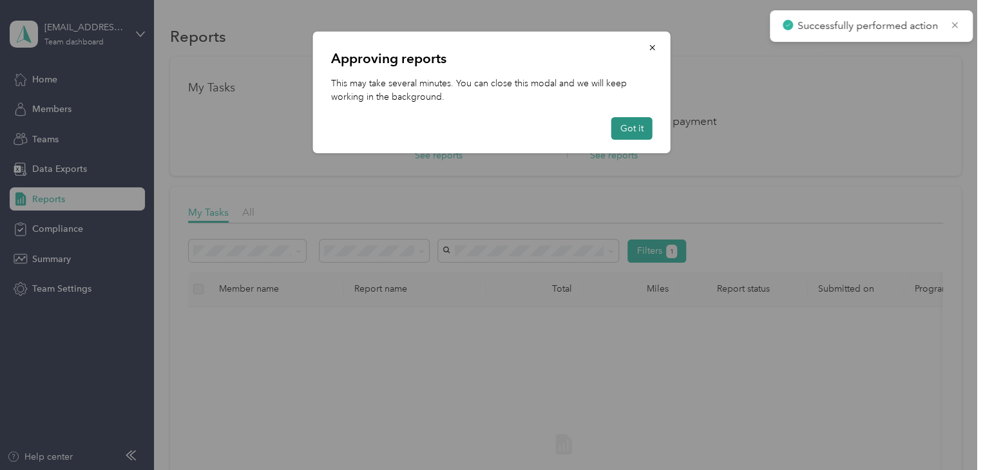
click at [637, 136] on button "Got it" at bounding box center [631, 128] width 41 height 23
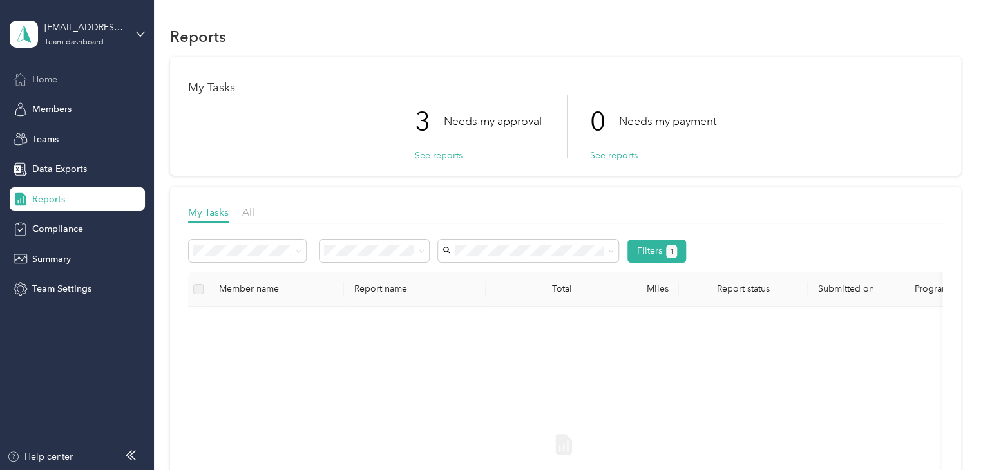
click at [54, 82] on span "Home" at bounding box center [44, 80] width 25 height 14
